Goal: Information Seeking & Learning: Find specific fact

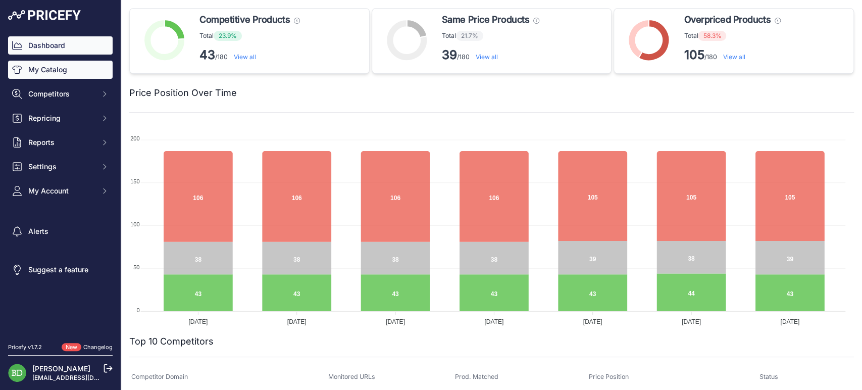
click at [72, 64] on link "My Catalog" at bounding box center [60, 70] width 105 height 18
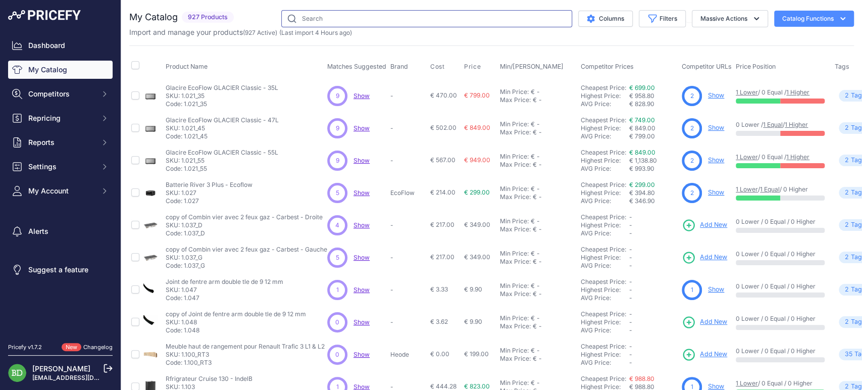
click at [361, 10] on input "text" at bounding box center [426, 18] width 291 height 17
click at [347, 18] on input "text" at bounding box center [426, 18] width 291 height 17
type input "3.636"
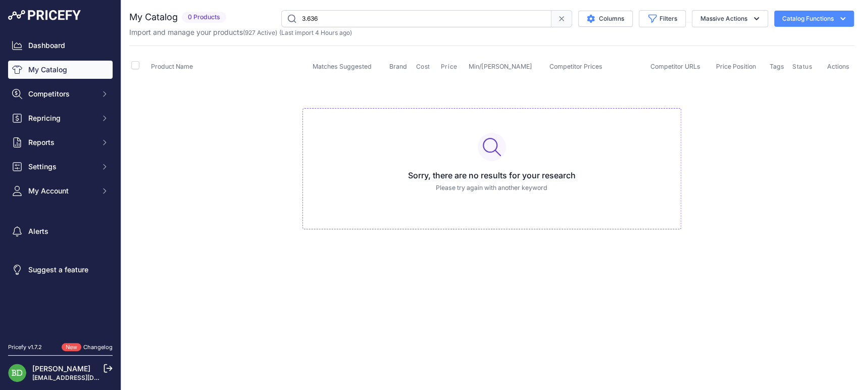
click at [391, 18] on input "3.636" at bounding box center [416, 18] width 270 height 17
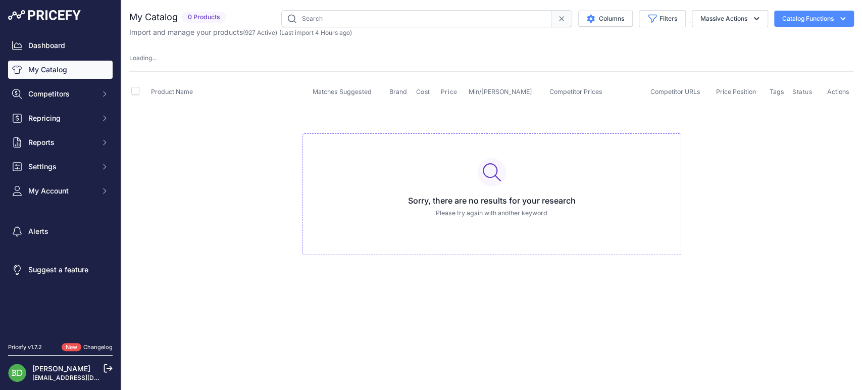
drag, startPoint x: 467, startPoint y: 32, endPoint x: 469, endPoint y: 24, distance: 7.6
click at [467, 32] on div "Import and manage your products ( 927 Active ) (Last import 4 Hours ago)" at bounding box center [491, 32] width 724 height 10
drag, startPoint x: 469, startPoint y: 24, endPoint x: 470, endPoint y: 15, distance: 9.2
click at [469, 24] on input "text" at bounding box center [416, 18] width 270 height 17
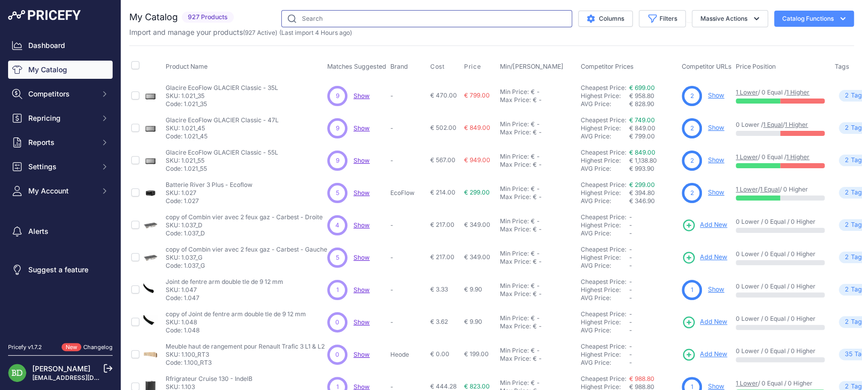
click at [470, 14] on input "text" at bounding box center [426, 18] width 291 height 17
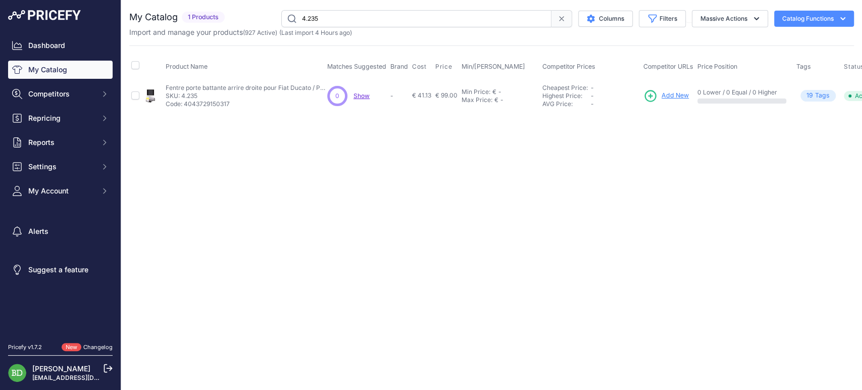
drag, startPoint x: 338, startPoint y: 21, endPoint x: 116, endPoint y: 22, distance: 221.6
click at [116, 22] on div "Dashboard My Catalog Competitors Competitors Monitored URLs MAP infringements R…" at bounding box center [431, 195] width 862 height 390
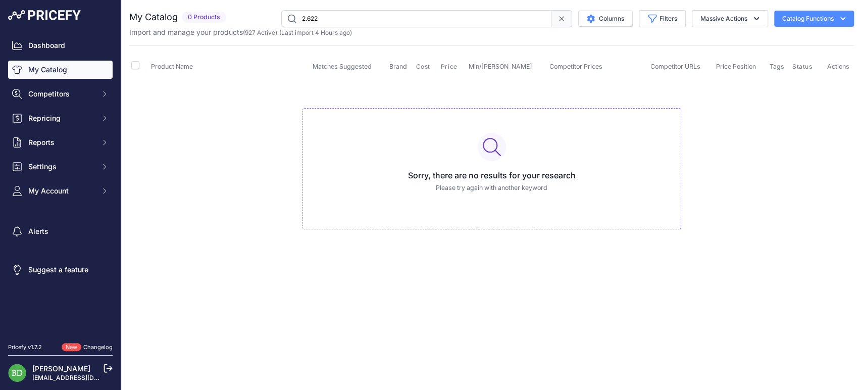
click at [415, 16] on input "2.622" at bounding box center [416, 18] width 270 height 17
type input "2"
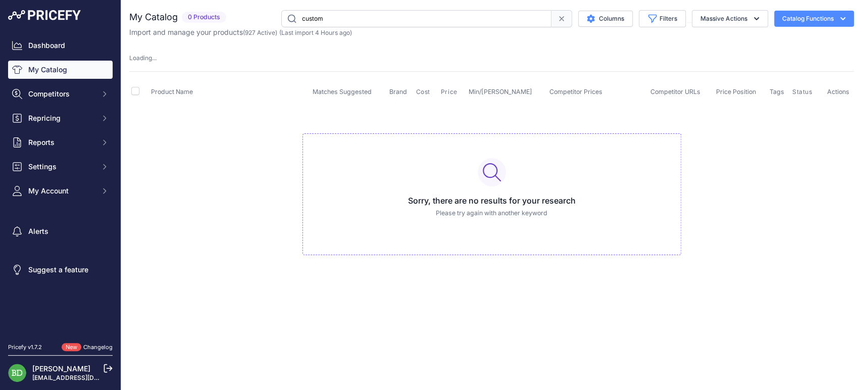
click at [436, 22] on input "custom" at bounding box center [416, 18] width 270 height 17
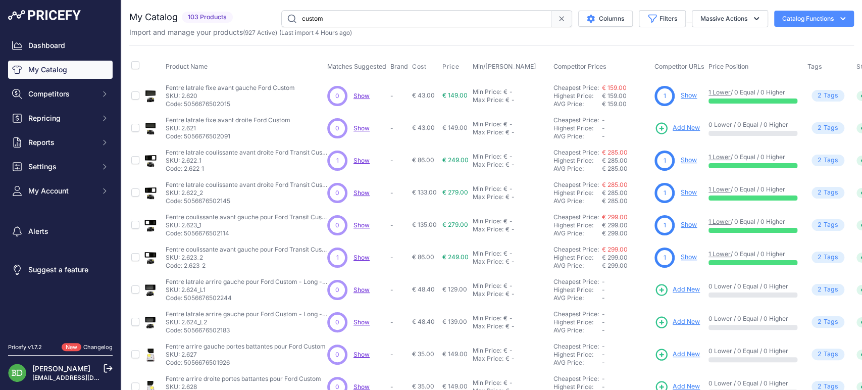
click at [436, 22] on input "custom" at bounding box center [416, 18] width 270 height 17
click at [544, 135] on div "Max Price: € -" at bounding box center [511, 132] width 77 height 8
click at [706, 50] on div "Product Name Matches Suggested Brand Cost" at bounding box center [491, 304] width 724 height 519
drag, startPoint x: 350, startPoint y: 19, endPoint x: 176, endPoint y: 15, distance: 174.2
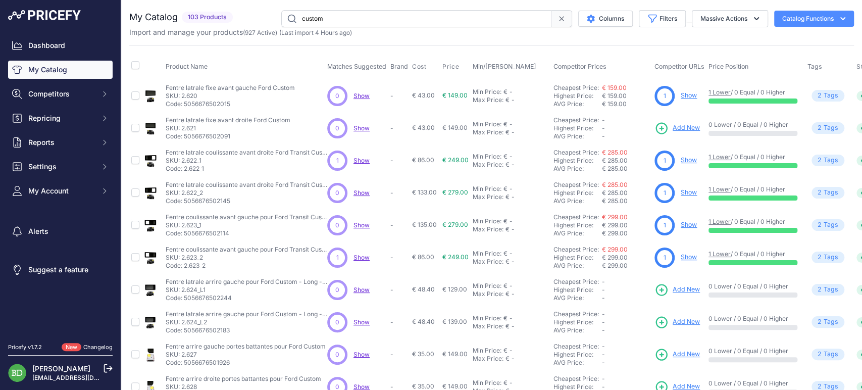
click at [176, 15] on div "My Catalog 103 Products" at bounding box center [491, 18] width 724 height 17
type input "2.674"
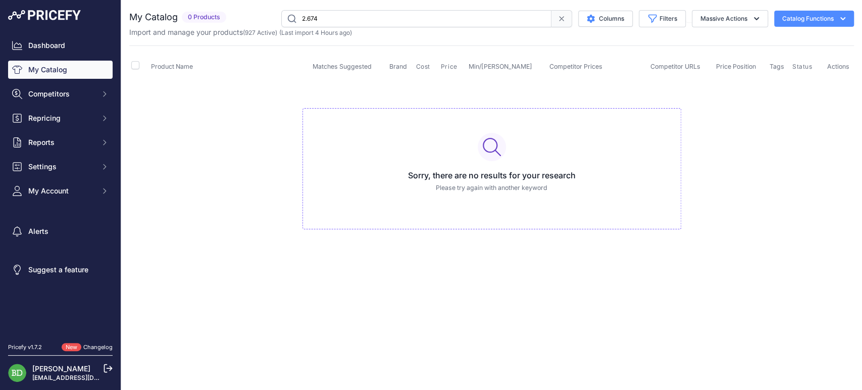
drag, startPoint x: 561, startPoint y: 20, endPoint x: 537, endPoint y: 24, distance: 25.0
click at [561, 20] on icon at bounding box center [561, 19] width 4 height 4
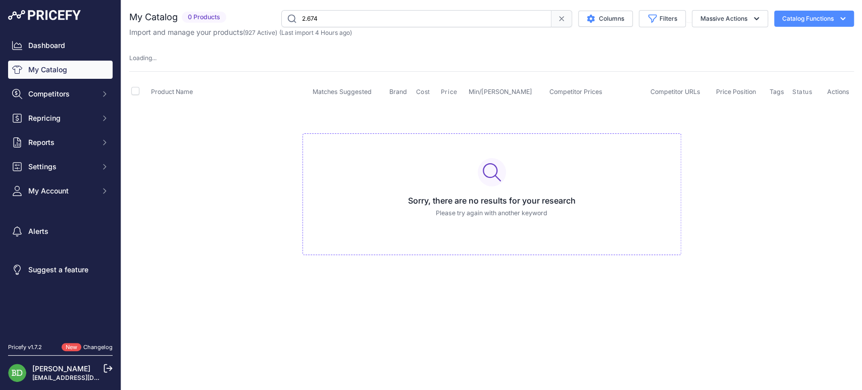
click at [461, 22] on input "2.674" at bounding box center [416, 18] width 270 height 17
click at [424, 13] on input "text" at bounding box center [416, 18] width 270 height 17
type input "t"
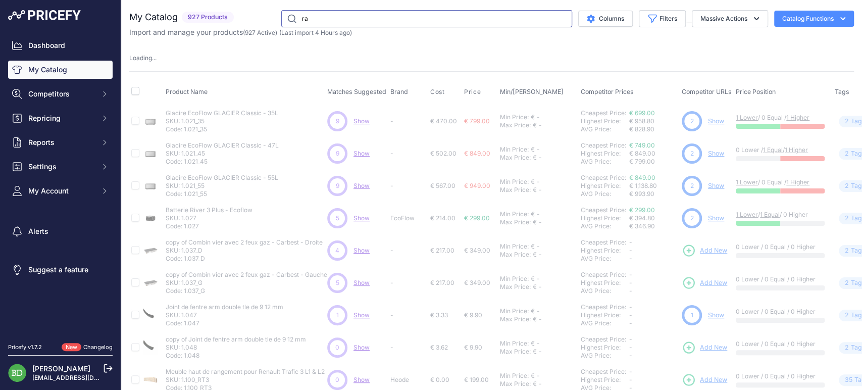
type input "r"
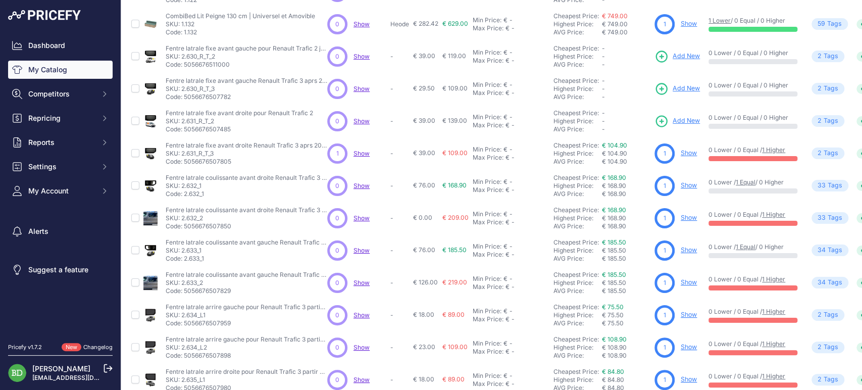
scroll to position [224, 0]
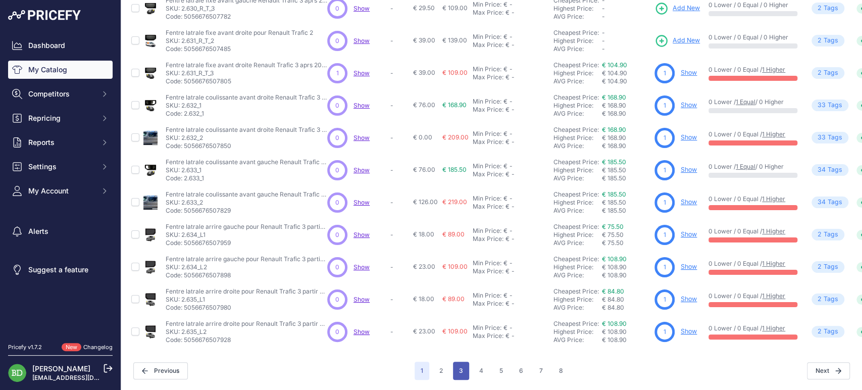
click at [457, 365] on button "3" at bounding box center [461, 370] width 16 height 18
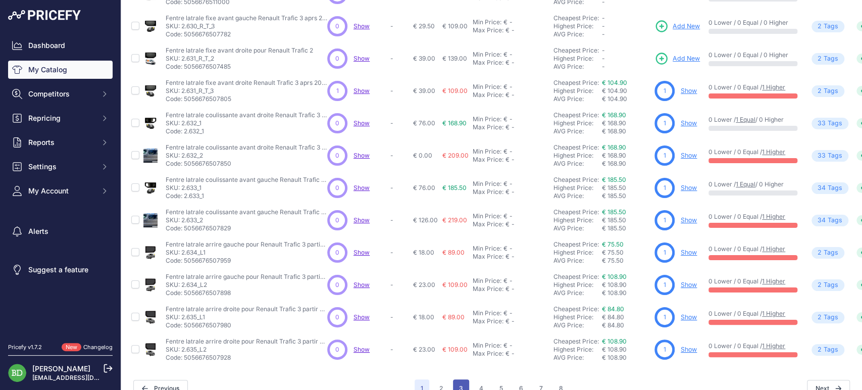
scroll to position [250, 0]
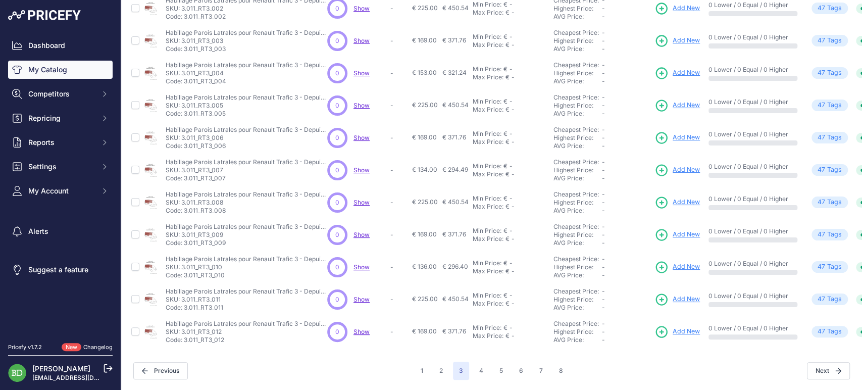
scroll to position [224, 0]
click at [438, 365] on button "2" at bounding box center [441, 370] width 16 height 18
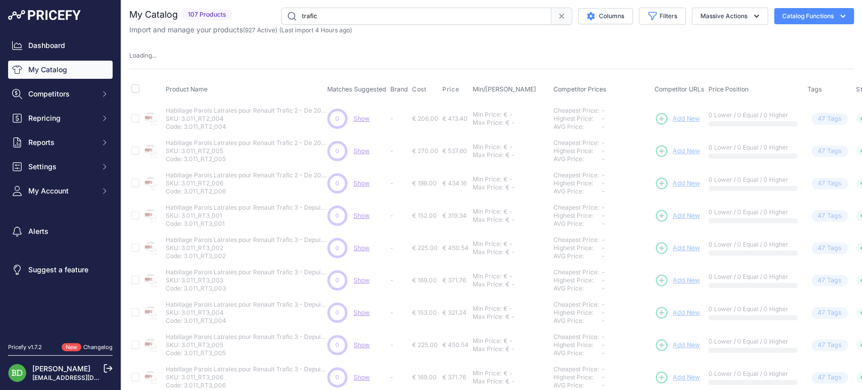
scroll to position [0, 0]
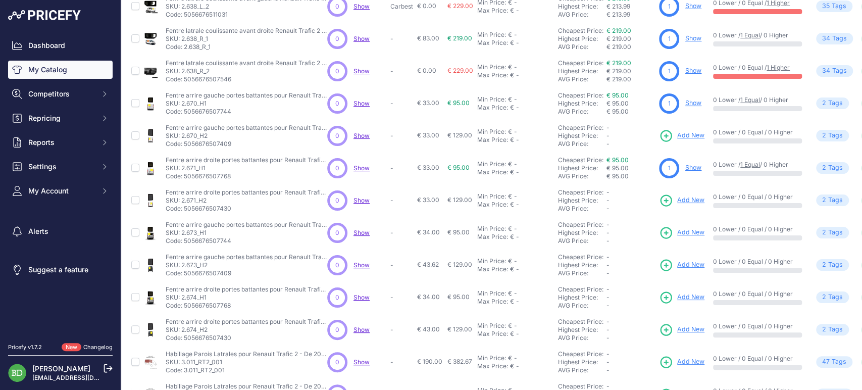
scroll to position [131, 0]
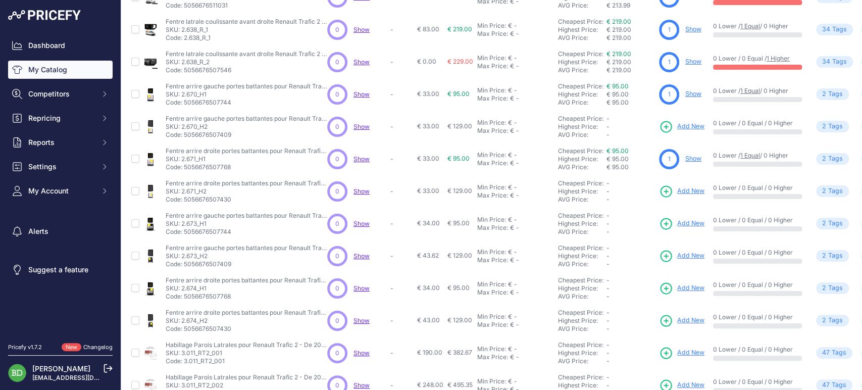
click at [402, 113] on td "-" at bounding box center [401, 127] width 27 height 32
click at [424, 93] on span "€ 33.00" at bounding box center [428, 94] width 22 height 8
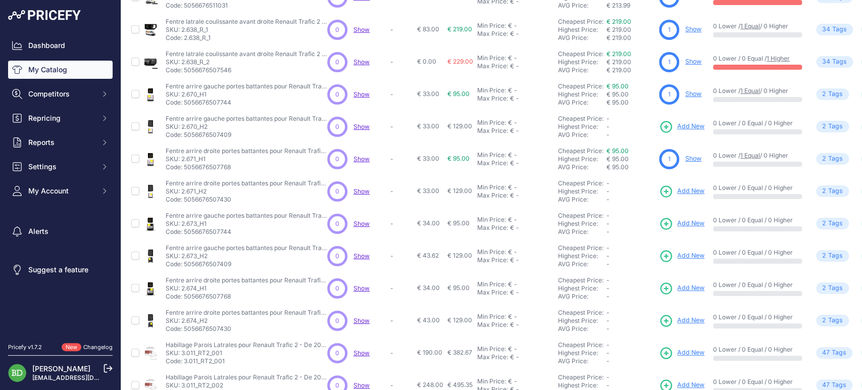
click at [424, 93] on span "€ 33.00" at bounding box center [428, 94] width 22 height 8
click at [430, 90] on span "€ 33.00" at bounding box center [428, 94] width 22 height 8
drag, startPoint x: 417, startPoint y: 58, endPoint x: 438, endPoint y: 59, distance: 21.7
click at [438, 59] on td "€ 0.00" at bounding box center [430, 62] width 30 height 32
click at [442, 59] on td "€ 0.00" at bounding box center [430, 62] width 30 height 32
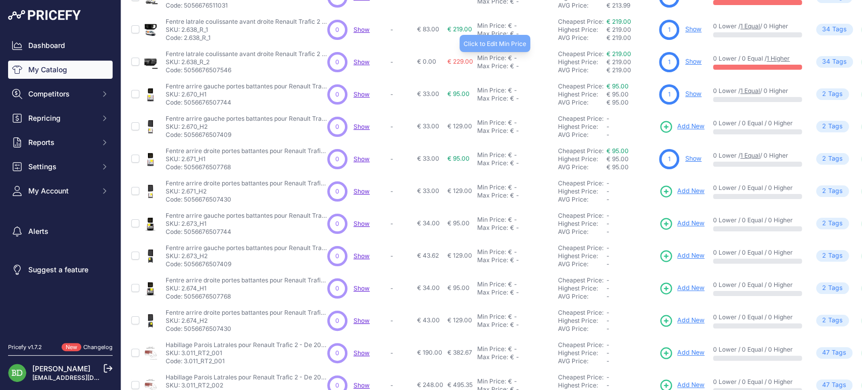
click at [502, 57] on div "Min Price:" at bounding box center [491, 58] width 29 height 8
click at [502, 57] on input "text" at bounding box center [502, 58] width 50 height 17
click at [459, 126] on span "€ 129.00" at bounding box center [459, 126] width 25 height 8
click at [457, 126] on span "€ 129.00" at bounding box center [459, 126] width 25 height 8
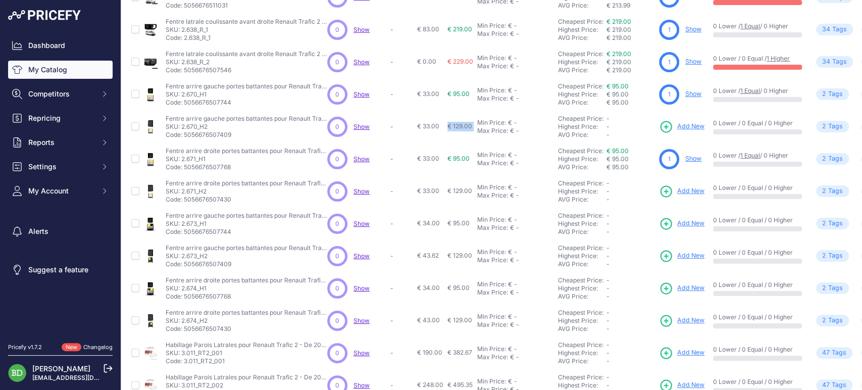
click at [457, 126] on span "€ 129.00" at bounding box center [459, 126] width 25 height 8
click at [469, 123] on span "€ 129.00" at bounding box center [459, 126] width 25 height 8
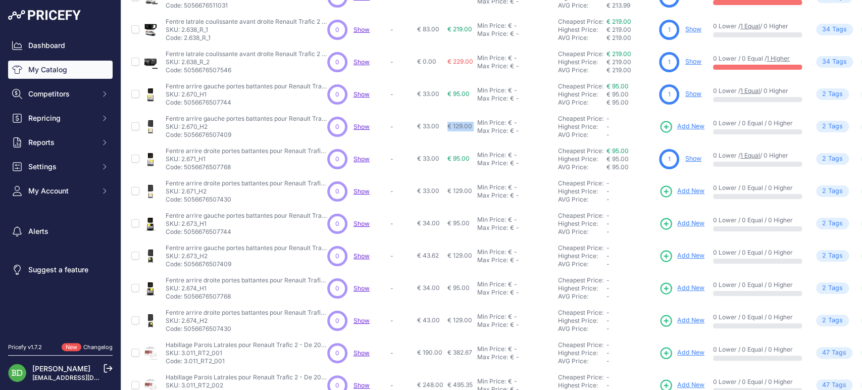
click at [469, 123] on span "€ 129.00" at bounding box center [459, 126] width 25 height 8
click at [471, 126] on span "€ 129.00" at bounding box center [459, 126] width 25 height 8
drag, startPoint x: 471, startPoint y: 124, endPoint x: 437, endPoint y: 130, distance: 34.5
click at [437, 130] on tr "Fentre arrire gauche portes battantes pour Renault Trafic 2 - H2" at bounding box center [526, 127] width 794 height 32
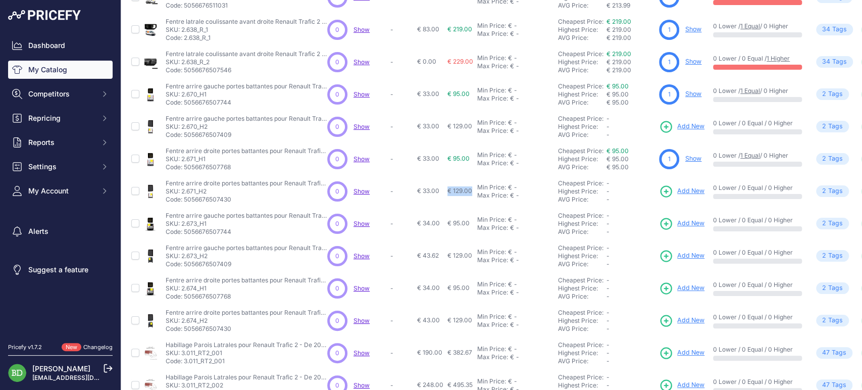
drag, startPoint x: 448, startPoint y: 188, endPoint x: 474, endPoint y: 189, distance: 25.2
click at [474, 189] on td "€ 129.00" at bounding box center [460, 191] width 30 height 32
click at [474, 190] on td "€ 129.00" at bounding box center [460, 191] width 30 height 32
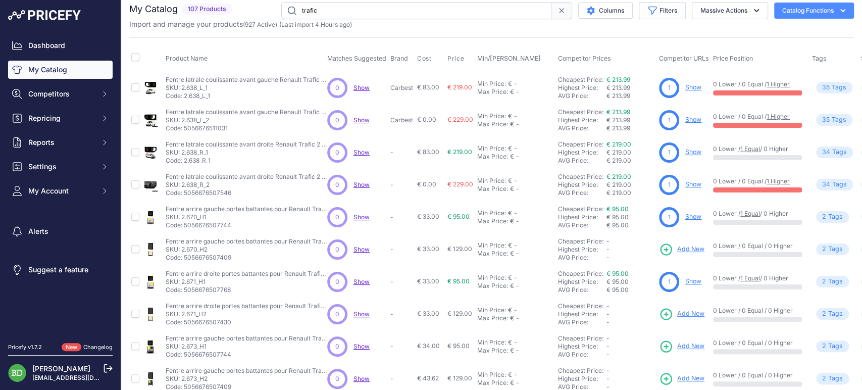
scroll to position [0, 0]
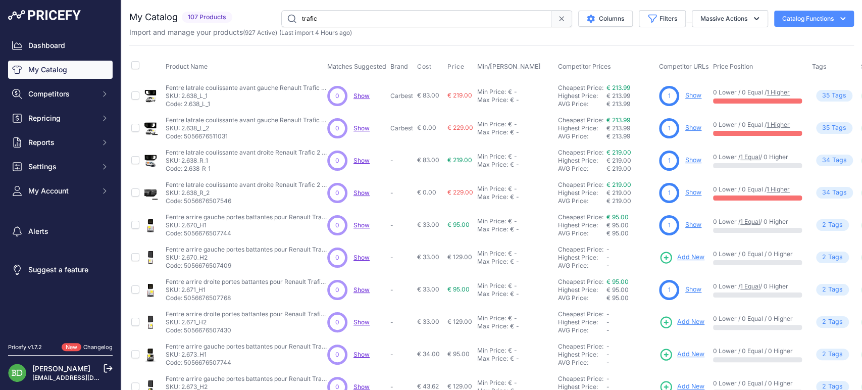
click at [350, 13] on input "trafic" at bounding box center [416, 18] width 270 height 17
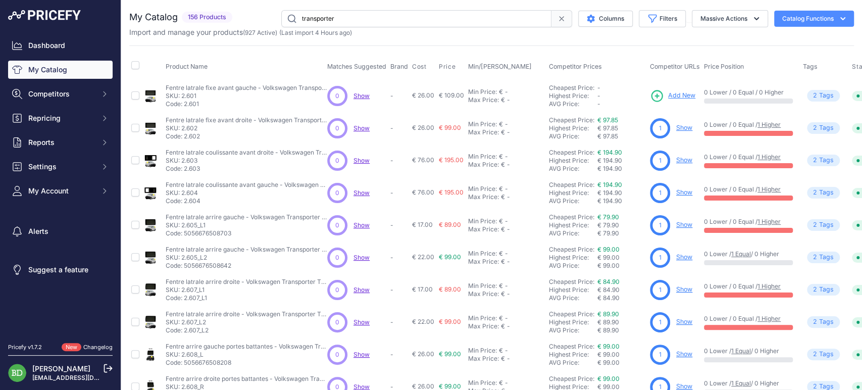
click at [414, 11] on input "transporter" at bounding box center [416, 18] width 270 height 17
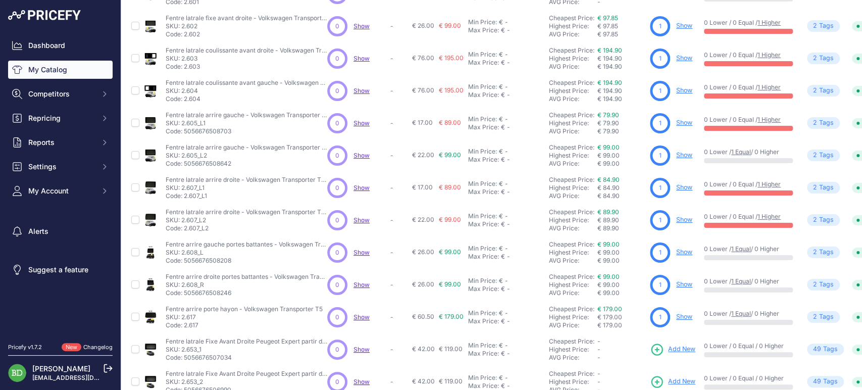
scroll to position [131, 0]
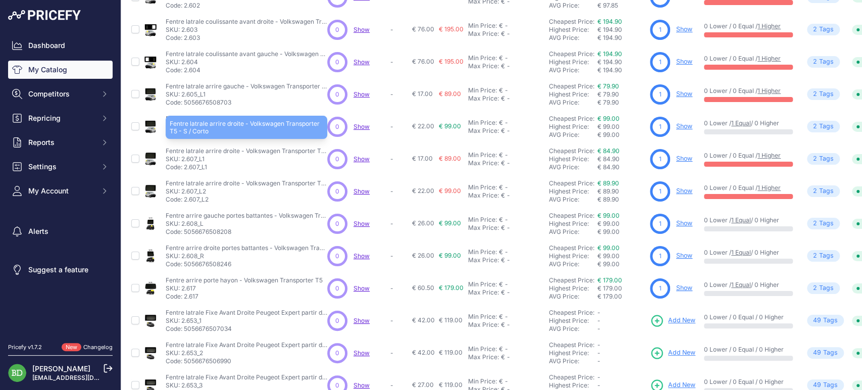
click at [284, 151] on p "Fentre latrale arrire droite - Volkswagen Transporter T5 - S / Corto" at bounding box center [247, 151] width 162 height 8
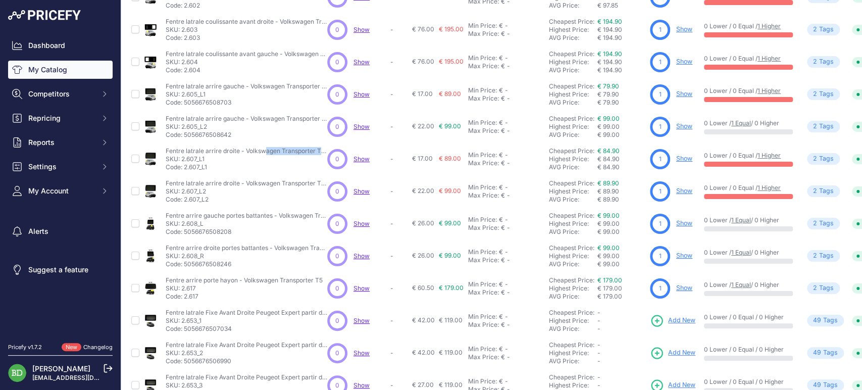
scroll to position [224, 0]
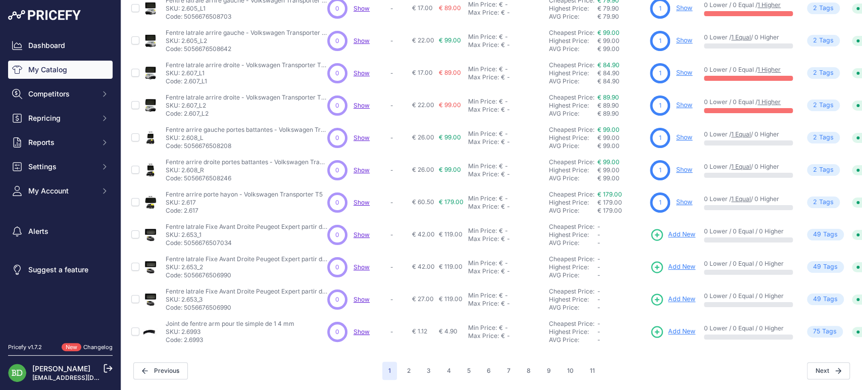
click at [257, 186] on td "Fentre arrire porte hayon - Volkswagen Transporter T5 Fentre arrire porte hayon…" at bounding box center [245, 202] width 162 height 32
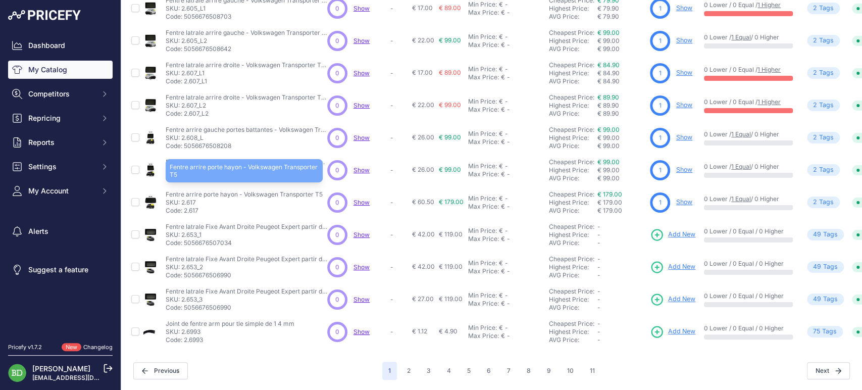
click at [257, 190] on p "Fentre arrire porte hayon - Volkswagen Transporter T5" at bounding box center [244, 194] width 157 height 8
click at [300, 190] on p "Fentre arrire porte hayon - Volkswagen Transporter T5" at bounding box center [244, 194] width 157 height 8
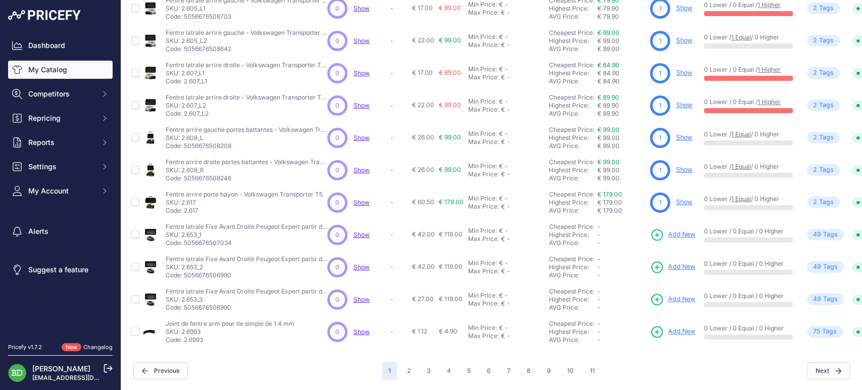
click at [300, 363] on div "Previous" at bounding box center [257, 370] width 249 height 17
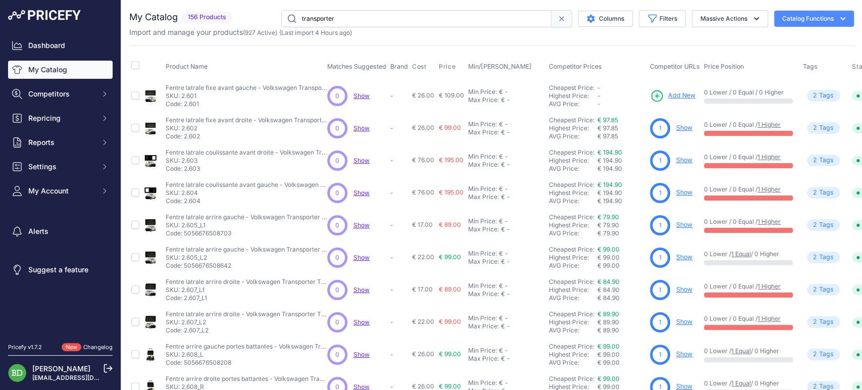
scroll to position [131, 0]
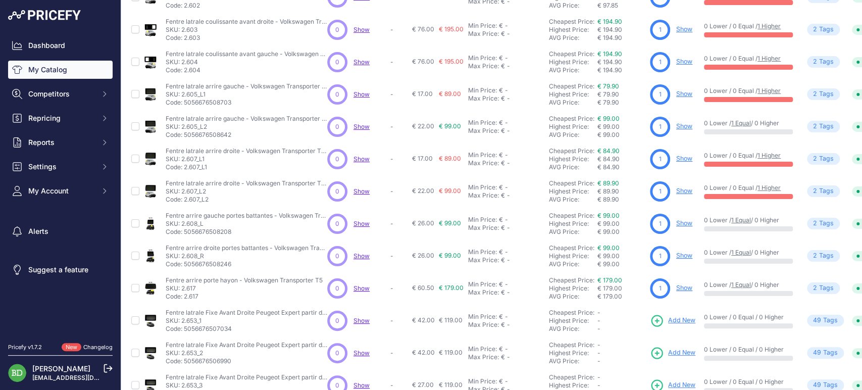
click at [443, 157] on span "€ 89.00" at bounding box center [450, 158] width 22 height 8
click at [450, 189] on span "€ 99.00" at bounding box center [450, 191] width 22 height 8
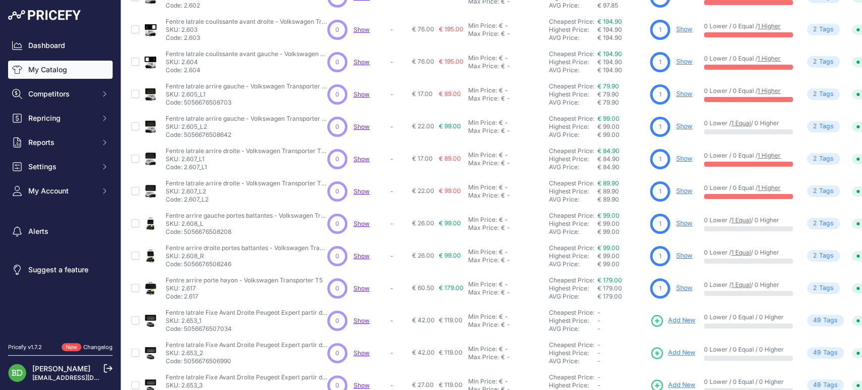
click at [446, 224] on span "€ 99.00" at bounding box center [450, 223] width 22 height 8
click at [519, 225] on div "Max Price: € -" at bounding box center [506, 228] width 77 height 8
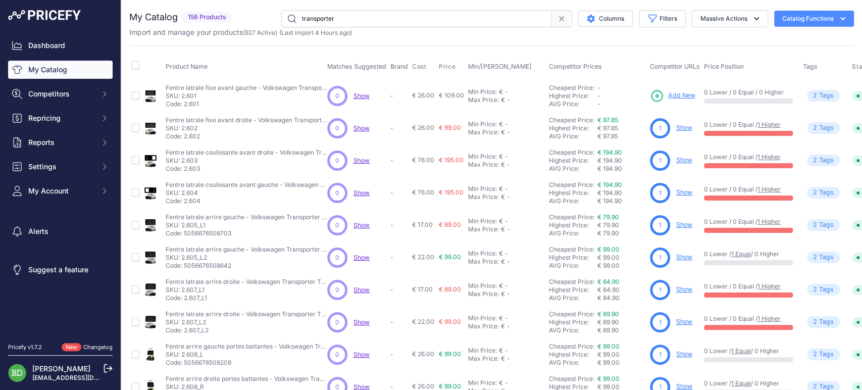
click at [410, 22] on input "transporter" at bounding box center [416, 18] width 270 height 17
click at [408, 22] on input "transporter" at bounding box center [416, 18] width 270 height 17
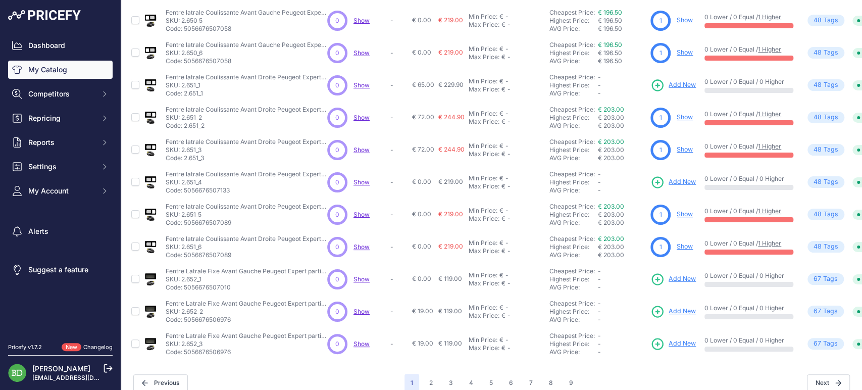
scroll to position [224, 0]
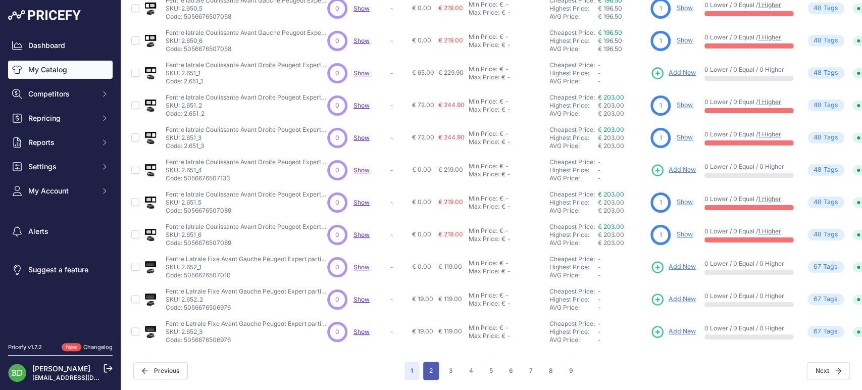
click at [434, 362] on button "2" at bounding box center [431, 370] width 16 height 18
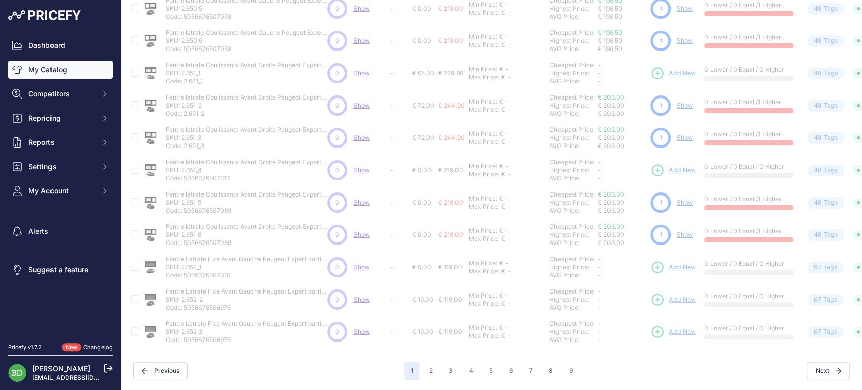
scroll to position [0, 0]
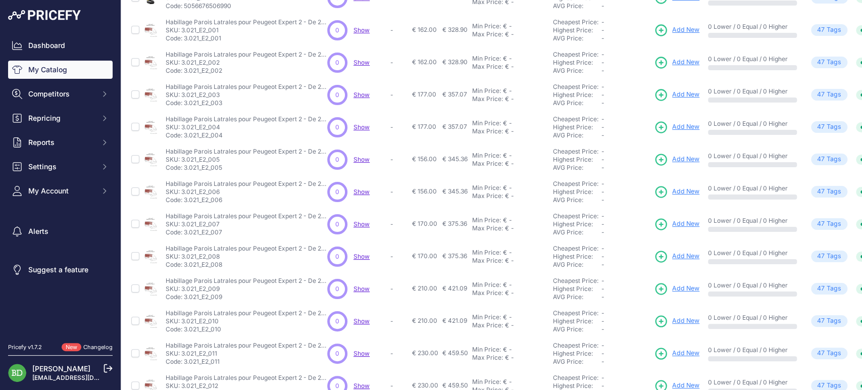
scroll to position [224, 0]
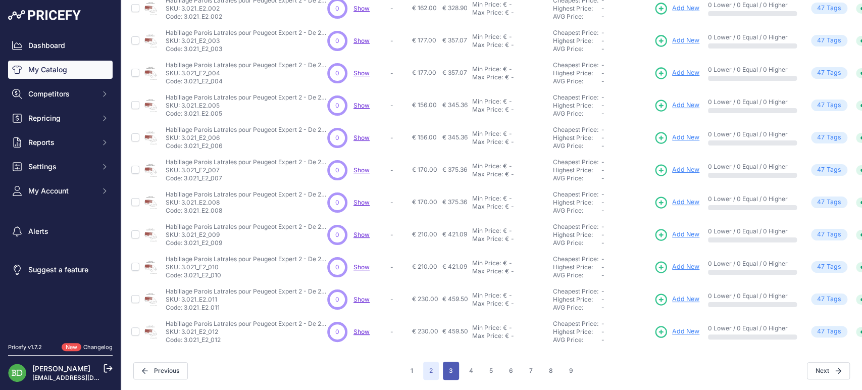
click at [448, 369] on button "3" at bounding box center [451, 370] width 16 height 18
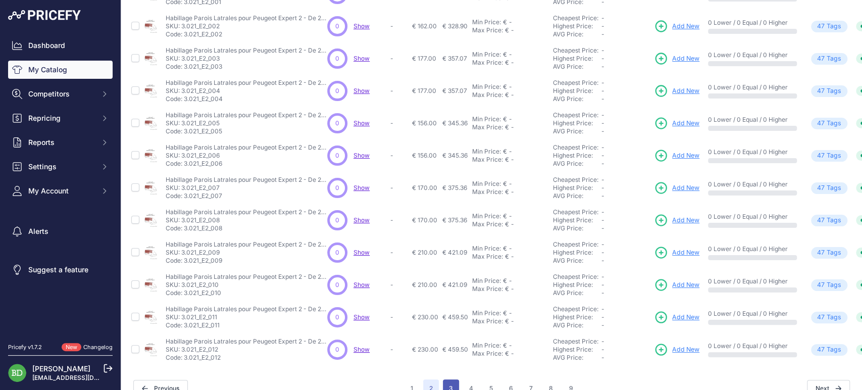
scroll to position [250, 0]
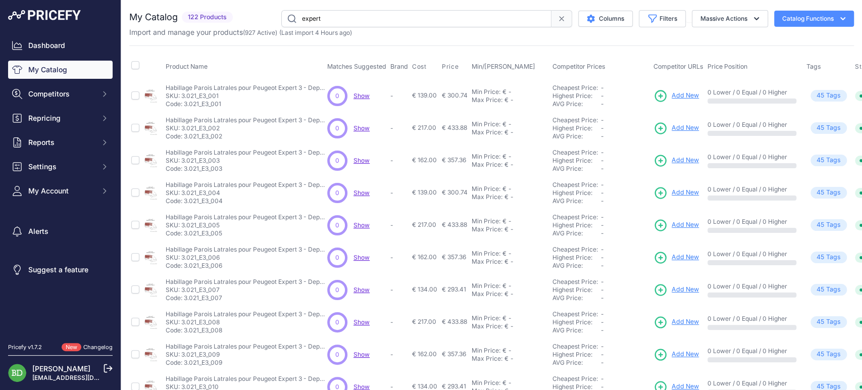
click at [440, 13] on input "expert" at bounding box center [416, 18] width 270 height 17
type input "f"
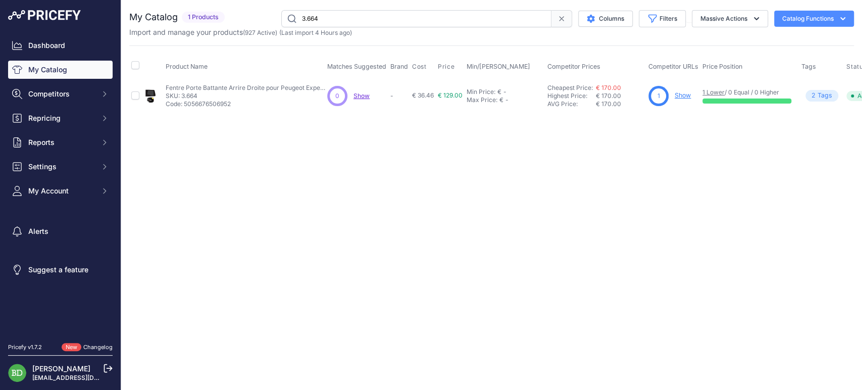
click at [707, 234] on div "Close You are not connected to the internet." at bounding box center [491, 195] width 741 height 390
click at [377, 22] on input "3.664" at bounding box center [416, 18] width 270 height 17
type input "3.663"
